Goal: Task Accomplishment & Management: Manage account settings

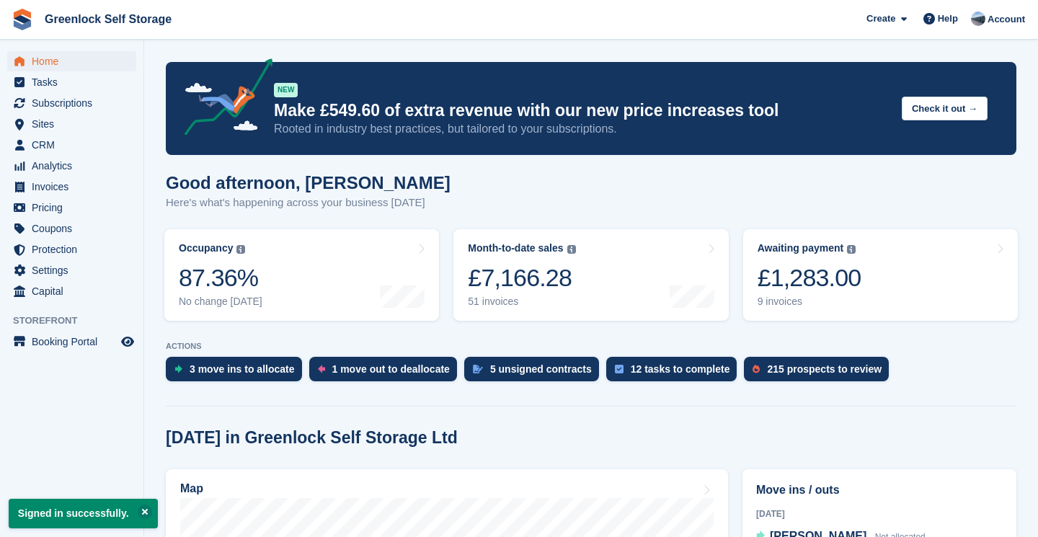
scroll to position [373, 0]
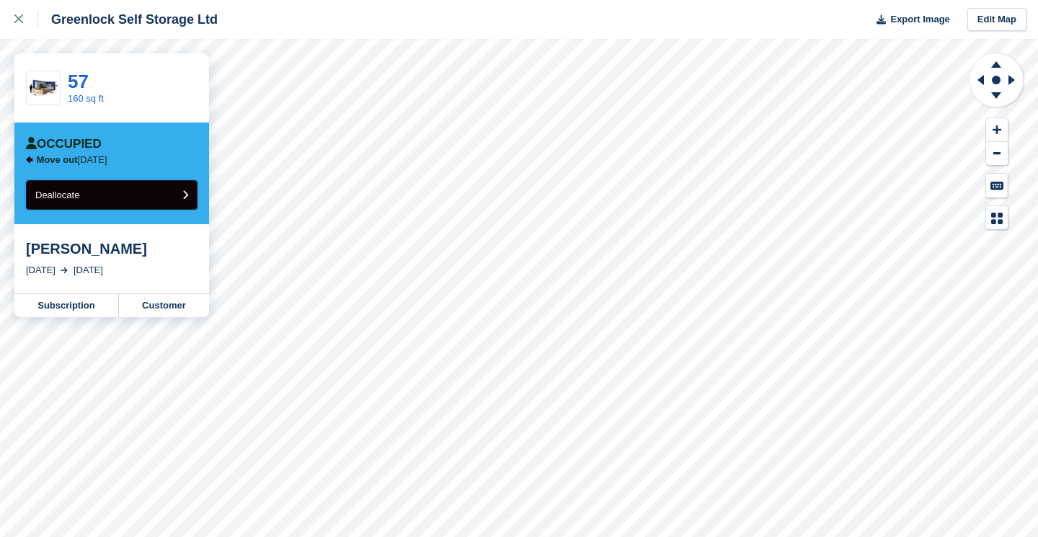
click at [120, 195] on button "Deallocate" at bounding box center [111, 195] width 171 height 30
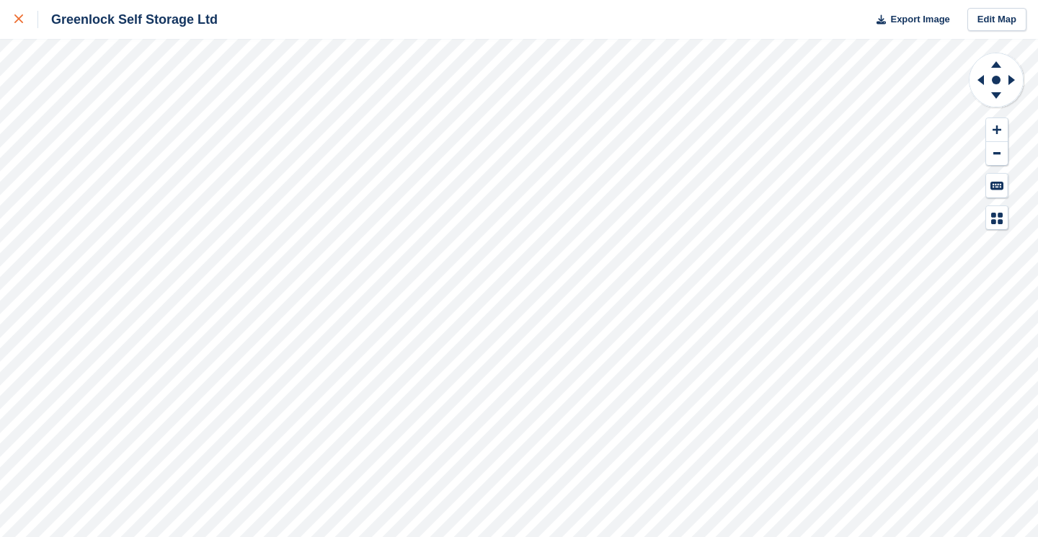
click at [20, 19] on icon at bounding box center [18, 18] width 9 height 9
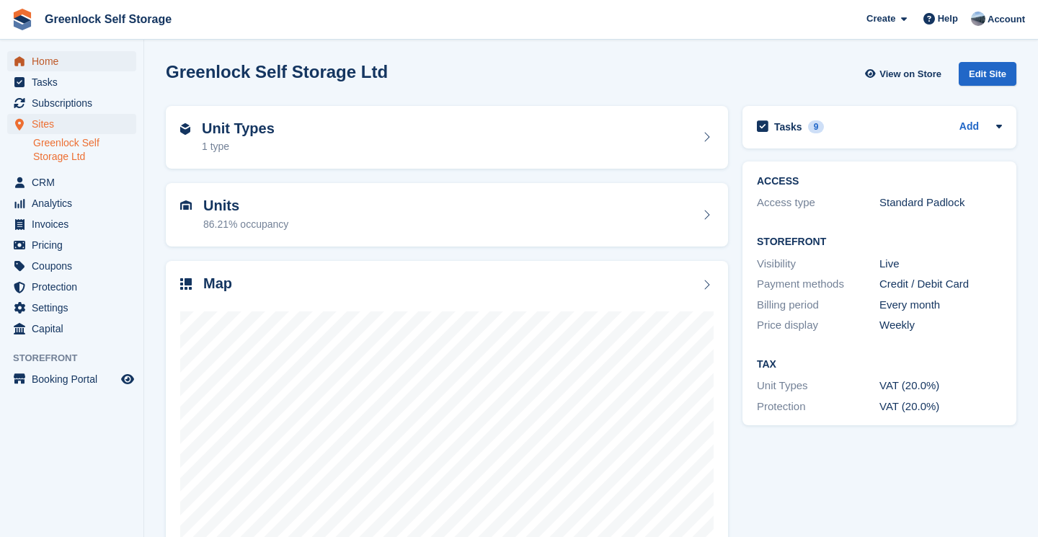
click at [40, 55] on span "Home" at bounding box center [75, 61] width 86 height 20
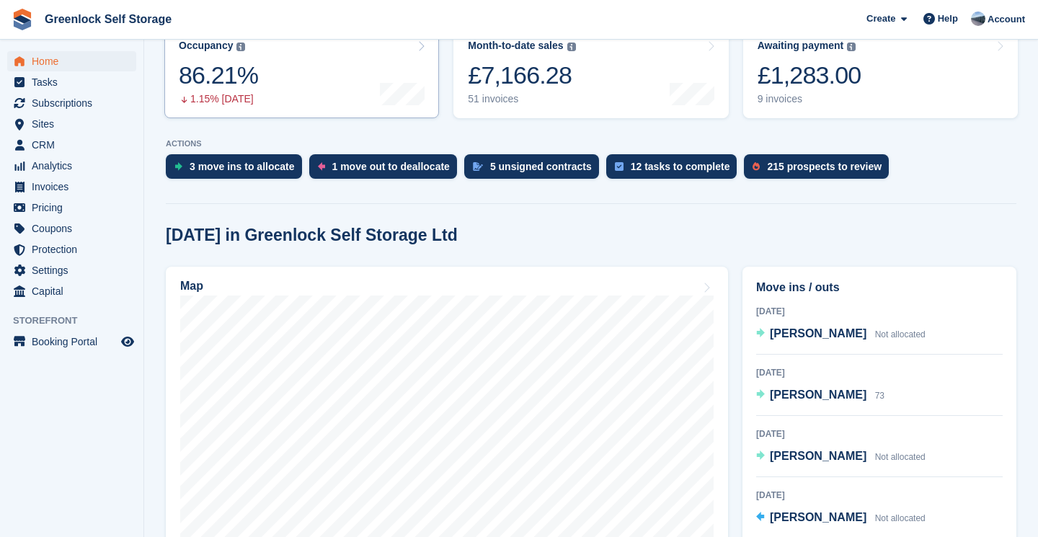
scroll to position [217, 0]
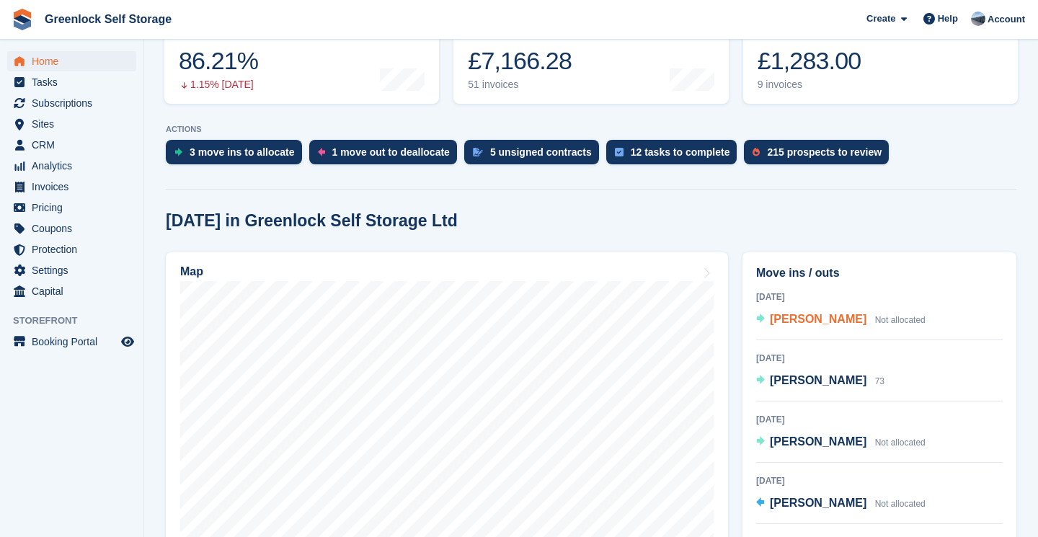
click at [788, 320] on span "[PERSON_NAME]" at bounding box center [818, 319] width 97 height 12
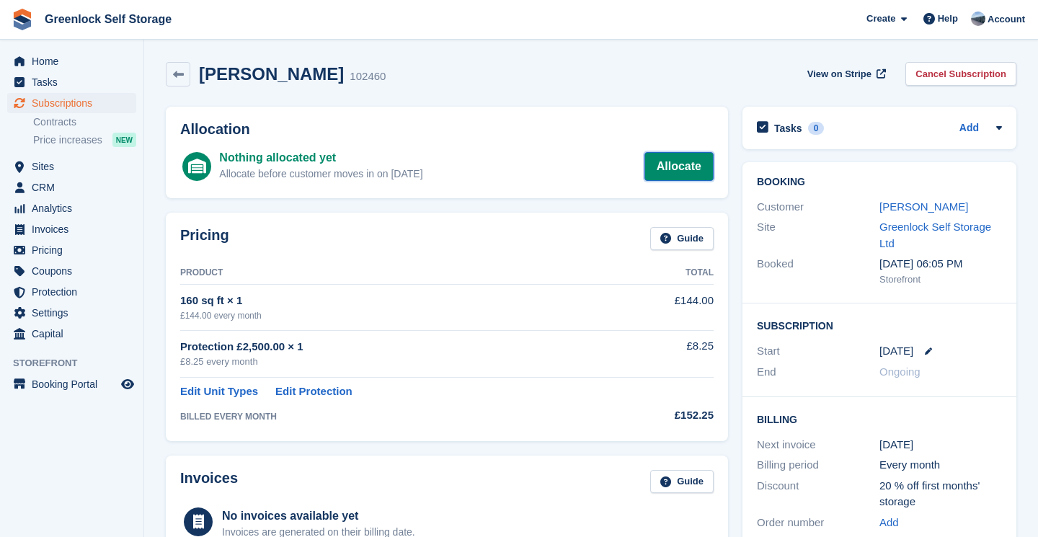
click at [667, 164] on link "Allocate" at bounding box center [678, 166] width 69 height 29
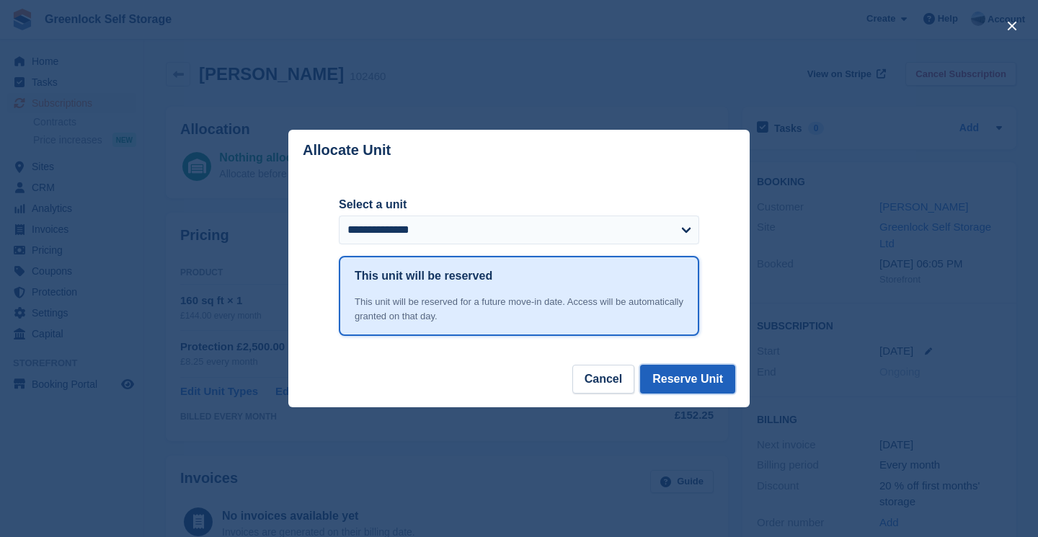
click at [686, 381] on button "Reserve Unit" at bounding box center [687, 379] width 95 height 29
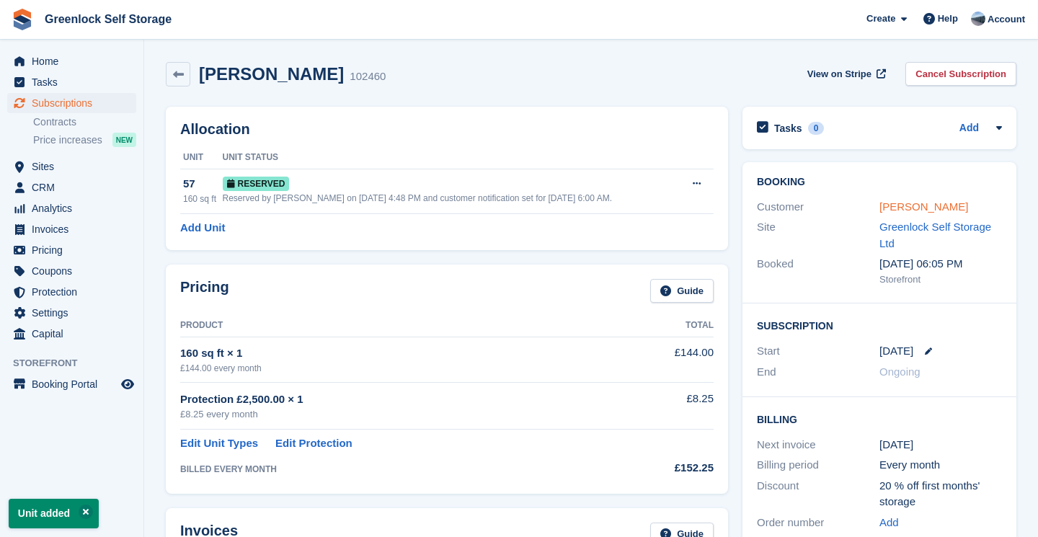
click at [901, 212] on link "[PERSON_NAME]" at bounding box center [923, 206] width 89 height 12
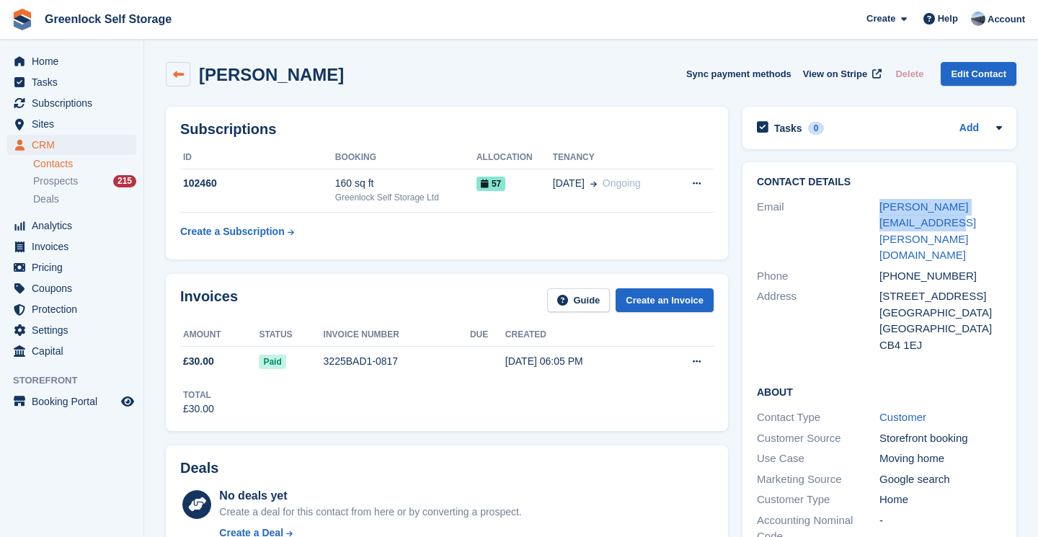
click at [183, 68] on link at bounding box center [178, 74] width 24 height 24
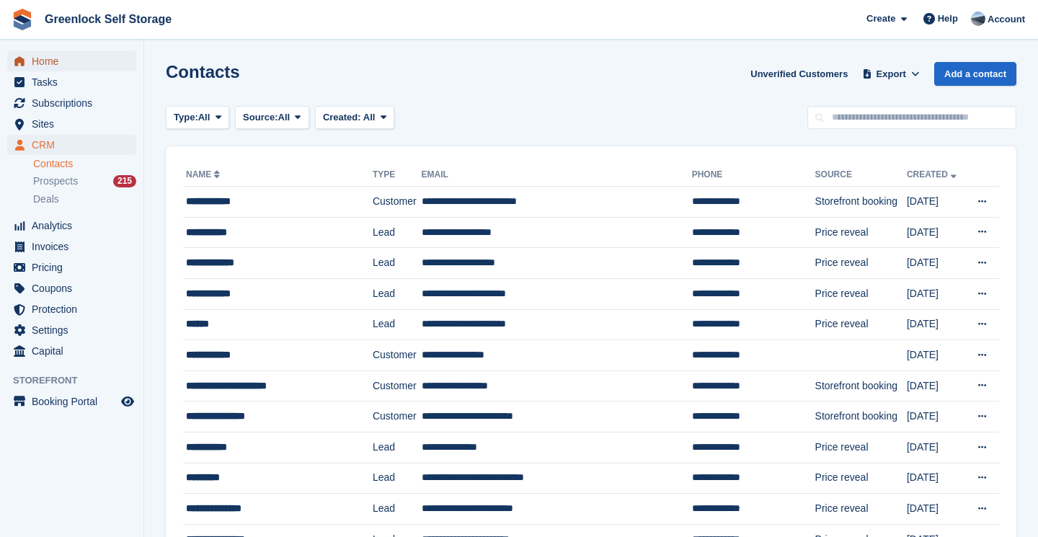
click at [49, 59] on span "Home" at bounding box center [75, 61] width 86 height 20
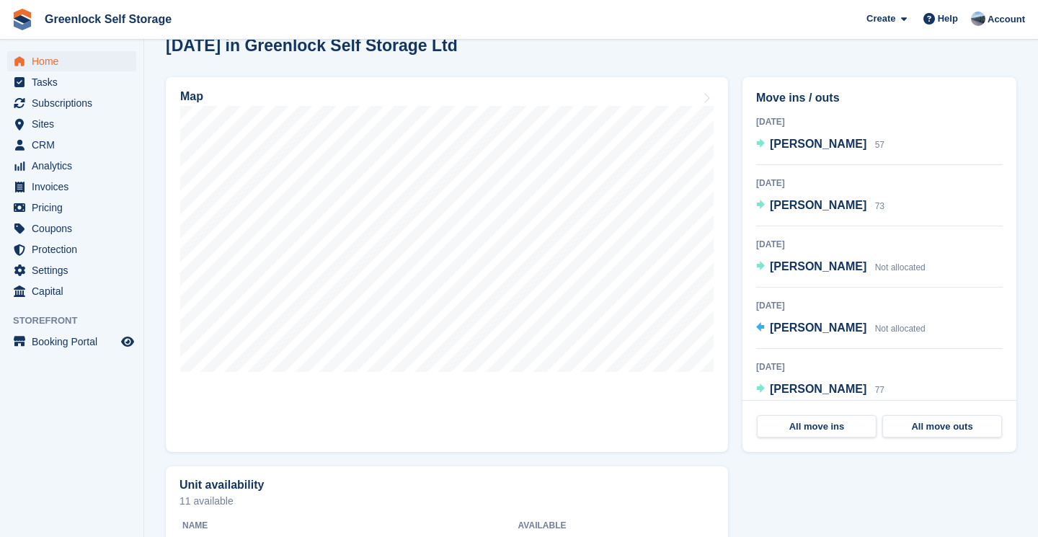
scroll to position [392, 0]
